Goal: Find specific page/section: Find specific page/section

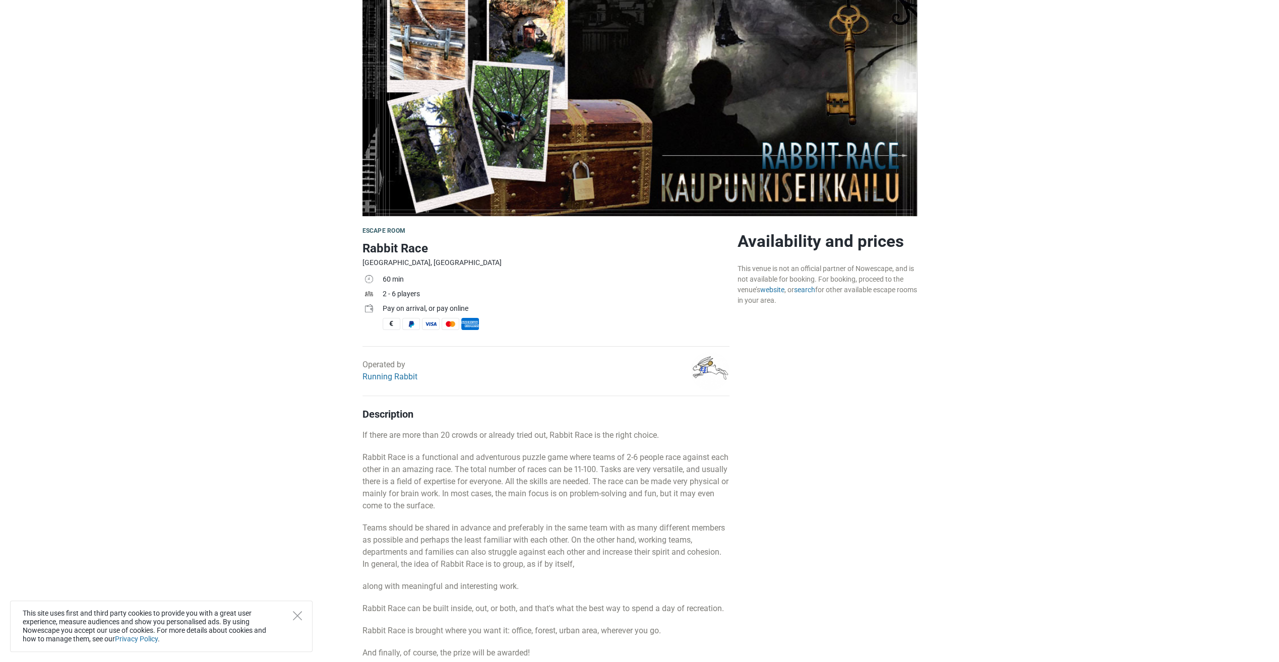
scroll to position [202, 0]
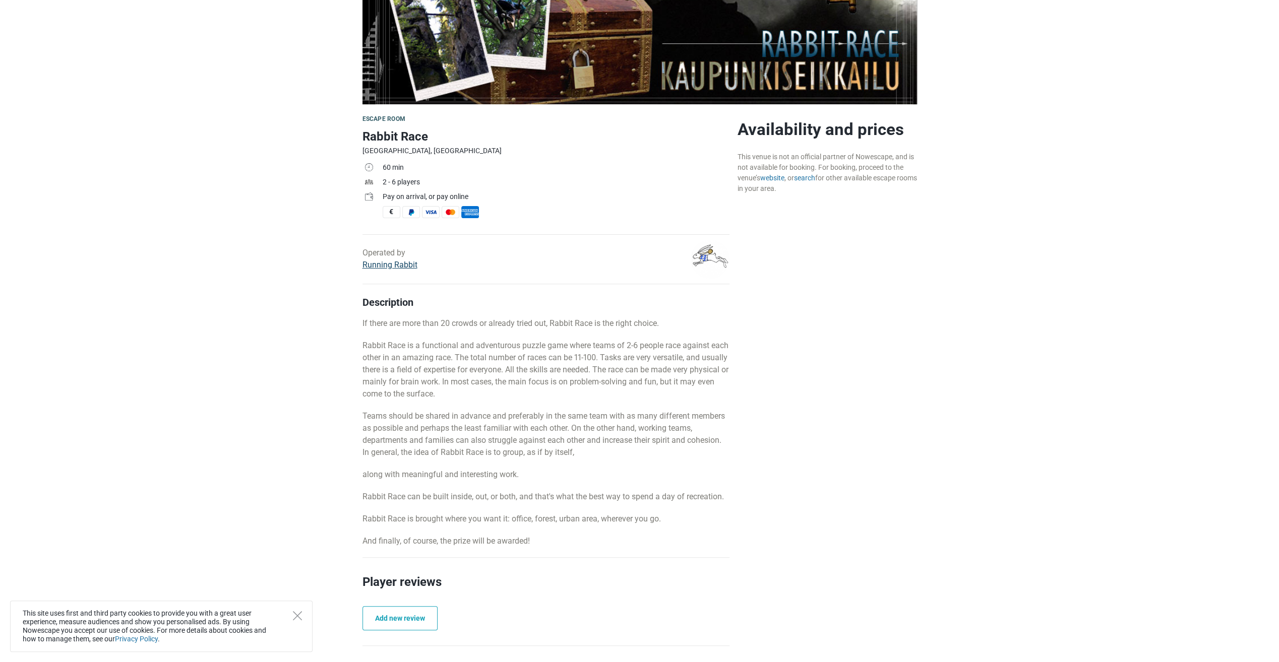
click at [392, 260] on link "Running Rabbit" at bounding box center [389, 265] width 55 height 10
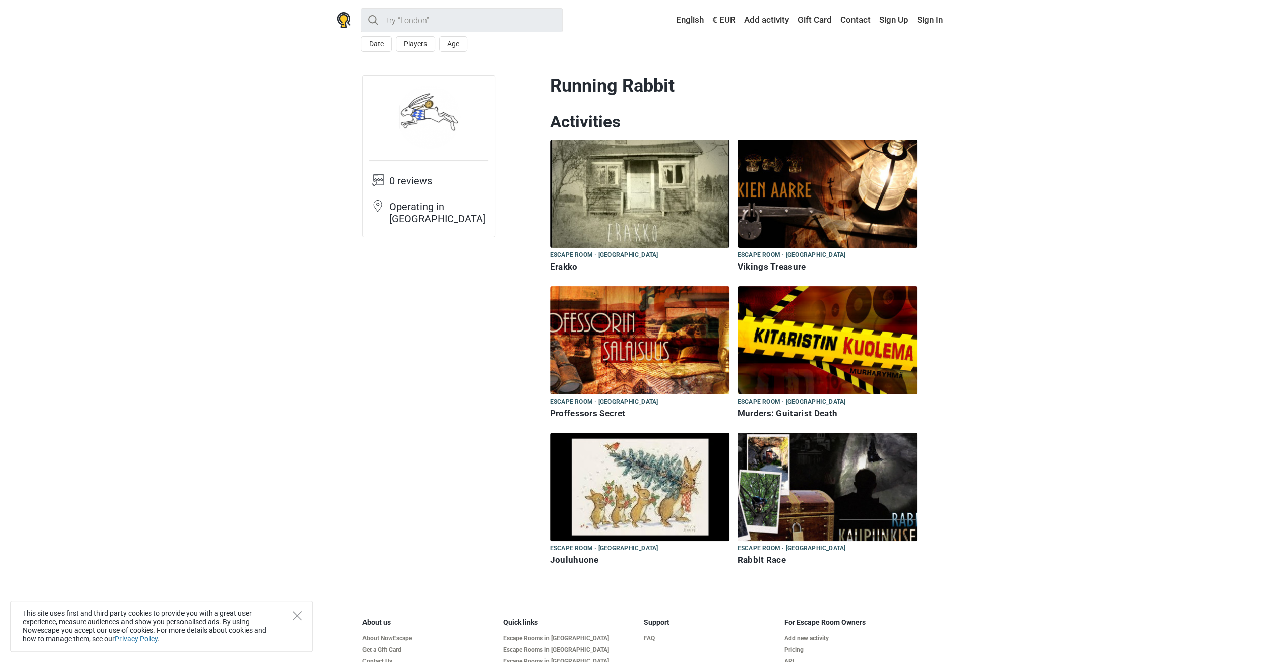
click at [766, 559] on h6 "Rabbit Race" at bounding box center [826, 560] width 179 height 11
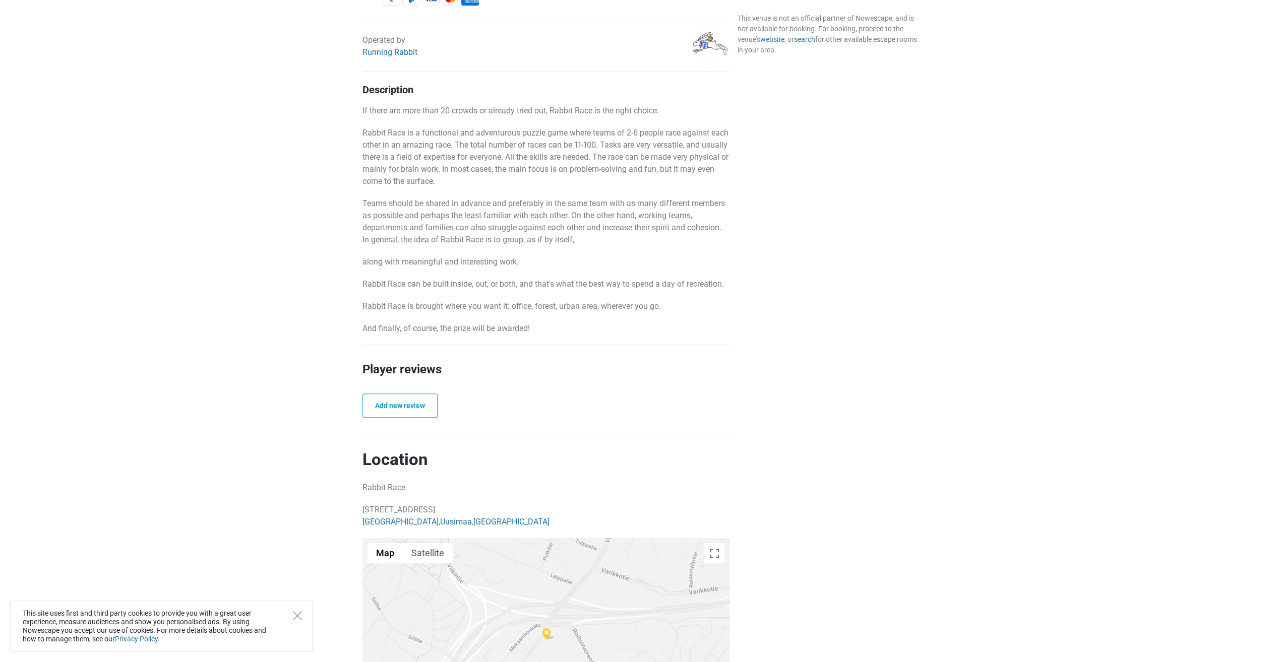
scroll to position [403, 0]
